Goal: Task Accomplishment & Management: Manage account settings

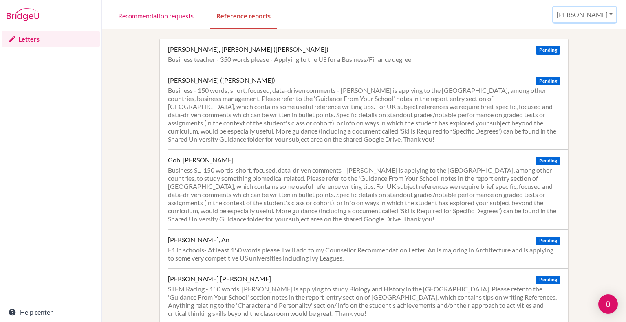
click at [595, 18] on button "[PERSON_NAME]" at bounding box center [584, 14] width 63 height 15
click at [563, 36] on link "Profile" at bounding box center [556, 32] width 64 height 13
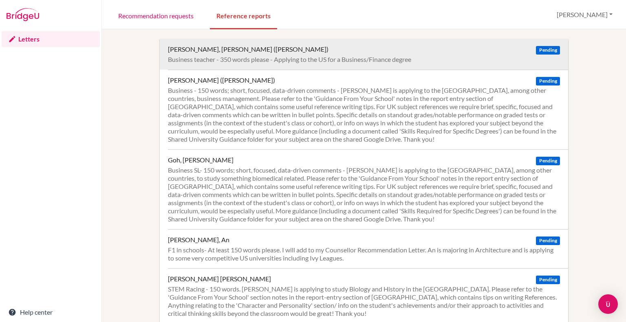
click at [358, 58] on div "Business teacher - 350 words please - Applying to the US for a Business/Finance…" at bounding box center [364, 59] width 392 height 8
click at [227, 56] on div "Business teacher - 350 words please - Applying to the US for a Business/Finance…" at bounding box center [364, 59] width 392 height 8
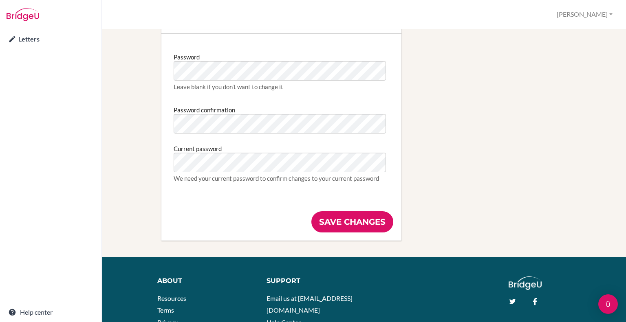
scroll to position [502, 0]
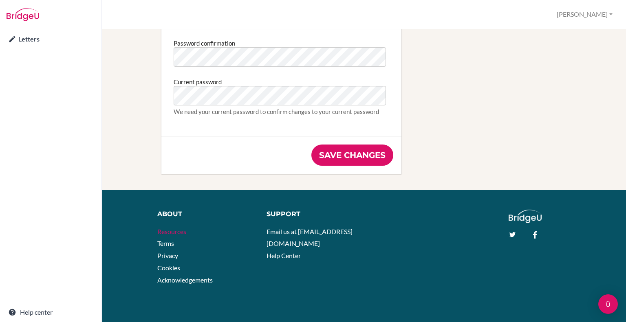
click at [163, 231] on link "Resources" at bounding box center [171, 232] width 29 height 8
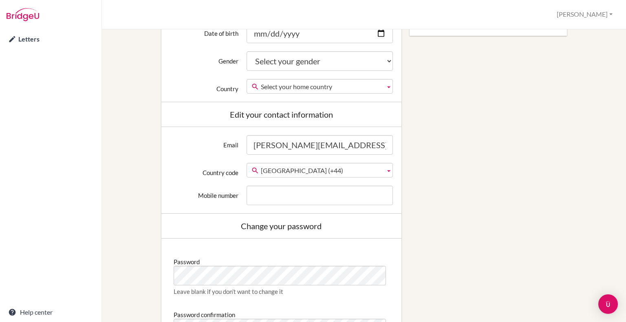
scroll to position [0, 0]
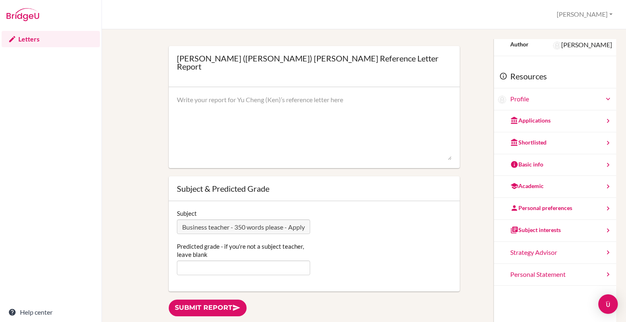
scroll to position [39, 0]
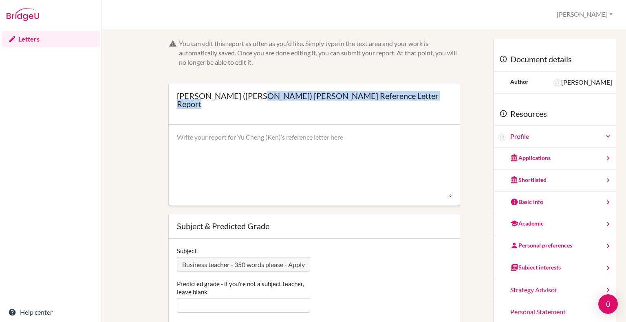
drag, startPoint x: 254, startPoint y: 97, endPoint x: 175, endPoint y: 95, distance: 78.7
click at [175, 95] on div "[PERSON_NAME] ([PERSON_NAME]) [PERSON_NAME] Reference Letter Report Open info I…" at bounding box center [314, 104] width 291 height 41
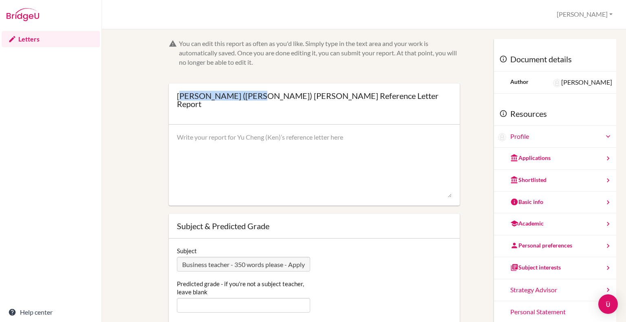
click at [179, 95] on div "[PERSON_NAME] ([PERSON_NAME]) [PERSON_NAME] Reference Letter Report" at bounding box center [314, 100] width 275 height 16
click at [177, 95] on div "[PERSON_NAME] ([PERSON_NAME]) [PERSON_NAME] Reference Letter Report" at bounding box center [314, 100] width 275 height 16
copy div "[PERSON_NAME] ([PERSON_NAME]) [PERSON_NAME]"
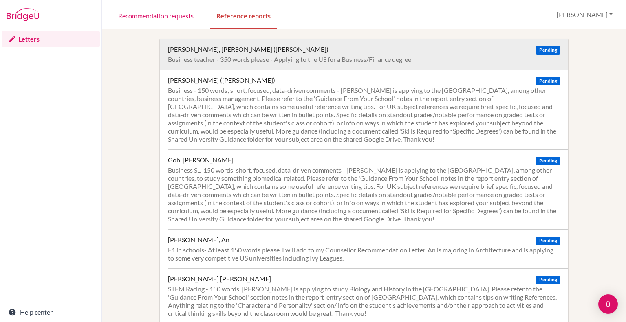
drag, startPoint x: 165, startPoint y: 59, endPoint x: 414, endPoint y: 61, distance: 249.0
click at [414, 61] on div "Chiou, Yu Cheng (Ken) Pending Business teacher - 350 words please - Applying to…" at bounding box center [364, 54] width 408 height 31
copy div "Business teacher - 350 words please - Applying to the US for a Business/Finance…"
